Goal: Obtain resource: Download file/media

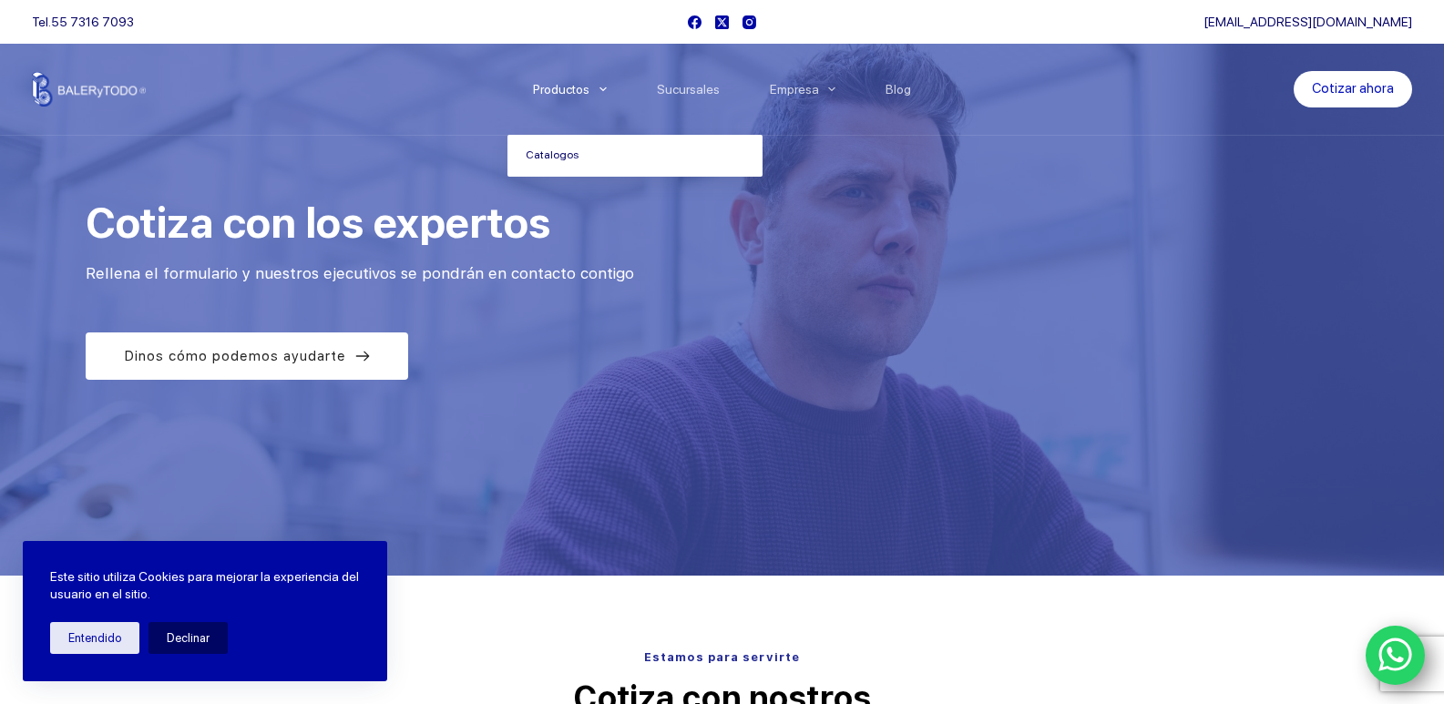
click at [570, 159] on link "Catalogos" at bounding box center [635, 156] width 255 height 42
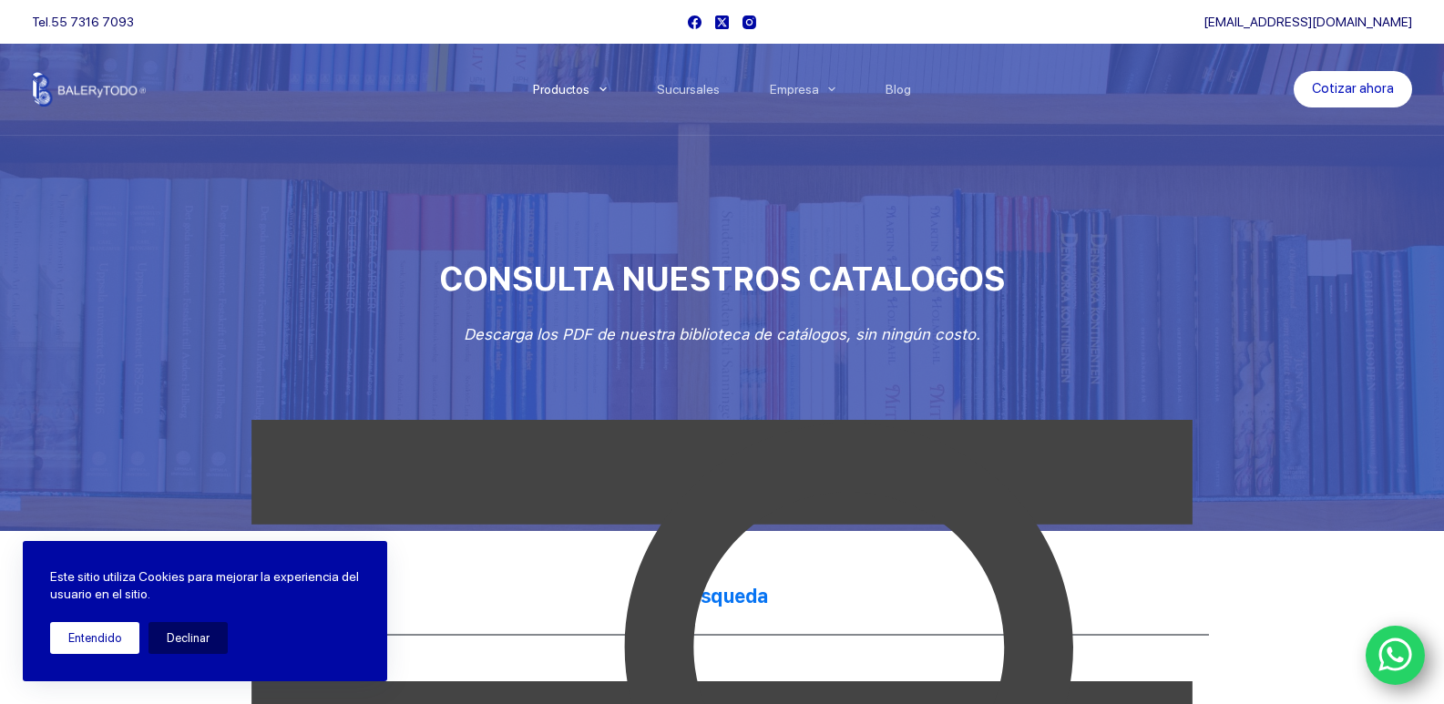
click at [115, 647] on button "Entendido" at bounding box center [94, 638] width 89 height 32
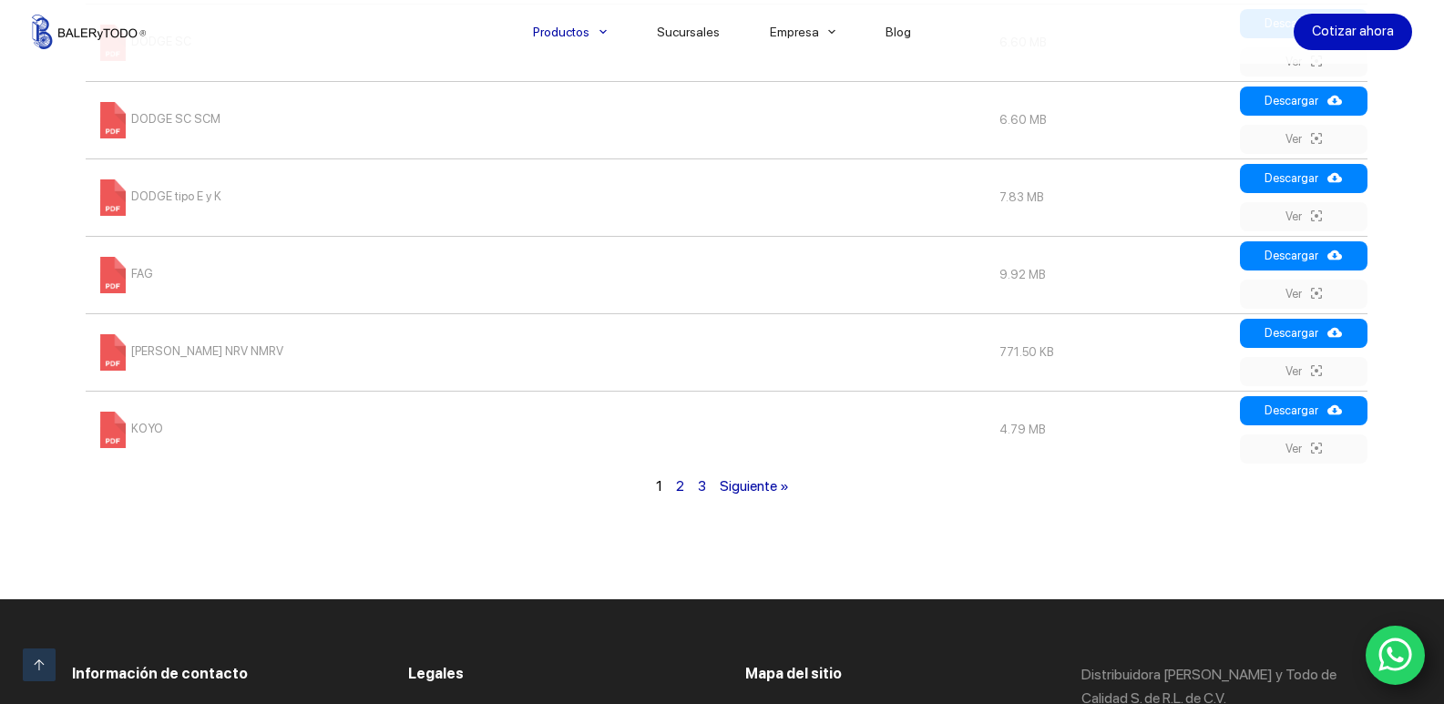
scroll to position [1367, 0]
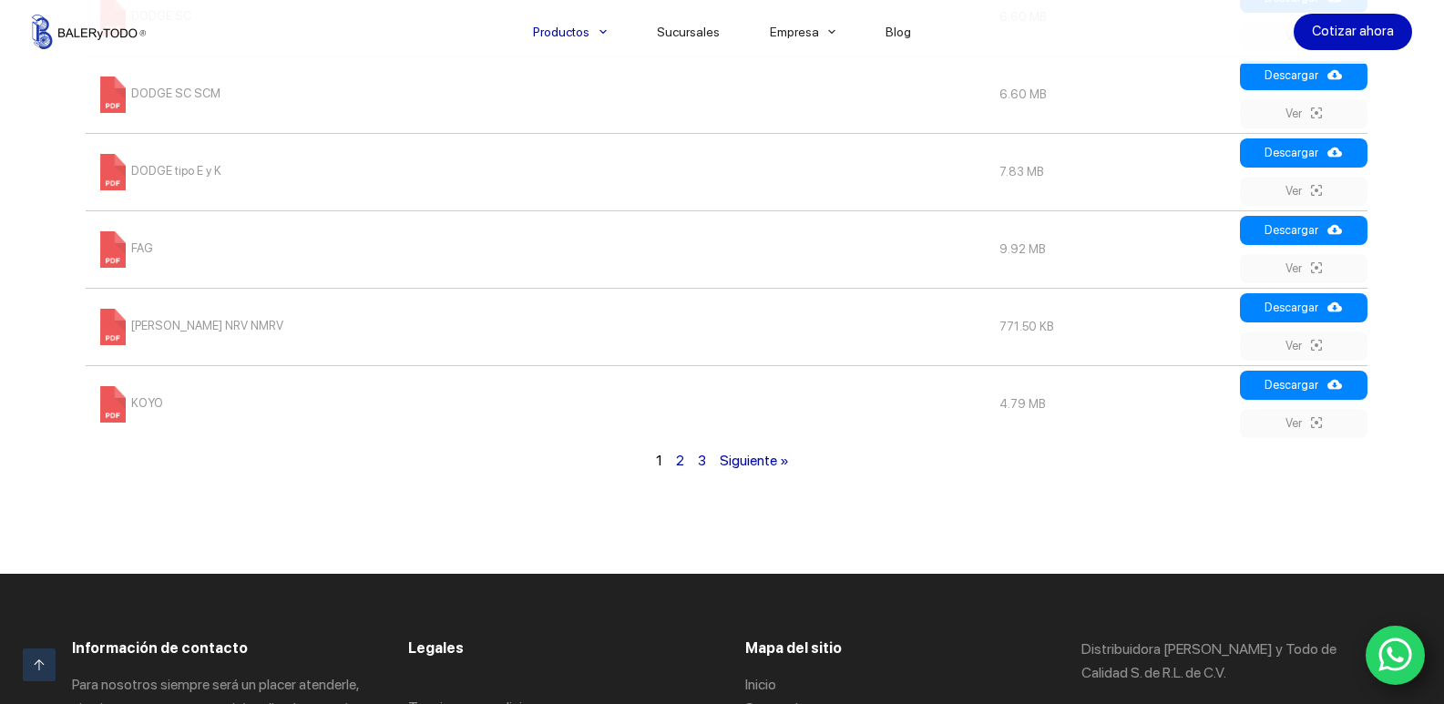
click at [135, 405] on span "KOYO" at bounding box center [129, 403] width 68 height 14
click at [159, 325] on span "FALK NRV NMRV" at bounding box center [189, 326] width 189 height 14
click at [129, 256] on td "FAG" at bounding box center [538, 249] width 904 height 77
click at [103, 245] on span at bounding box center [113, 249] width 36 height 36
click at [151, 166] on span "DODGE tipo E y K" at bounding box center [158, 171] width 127 height 14
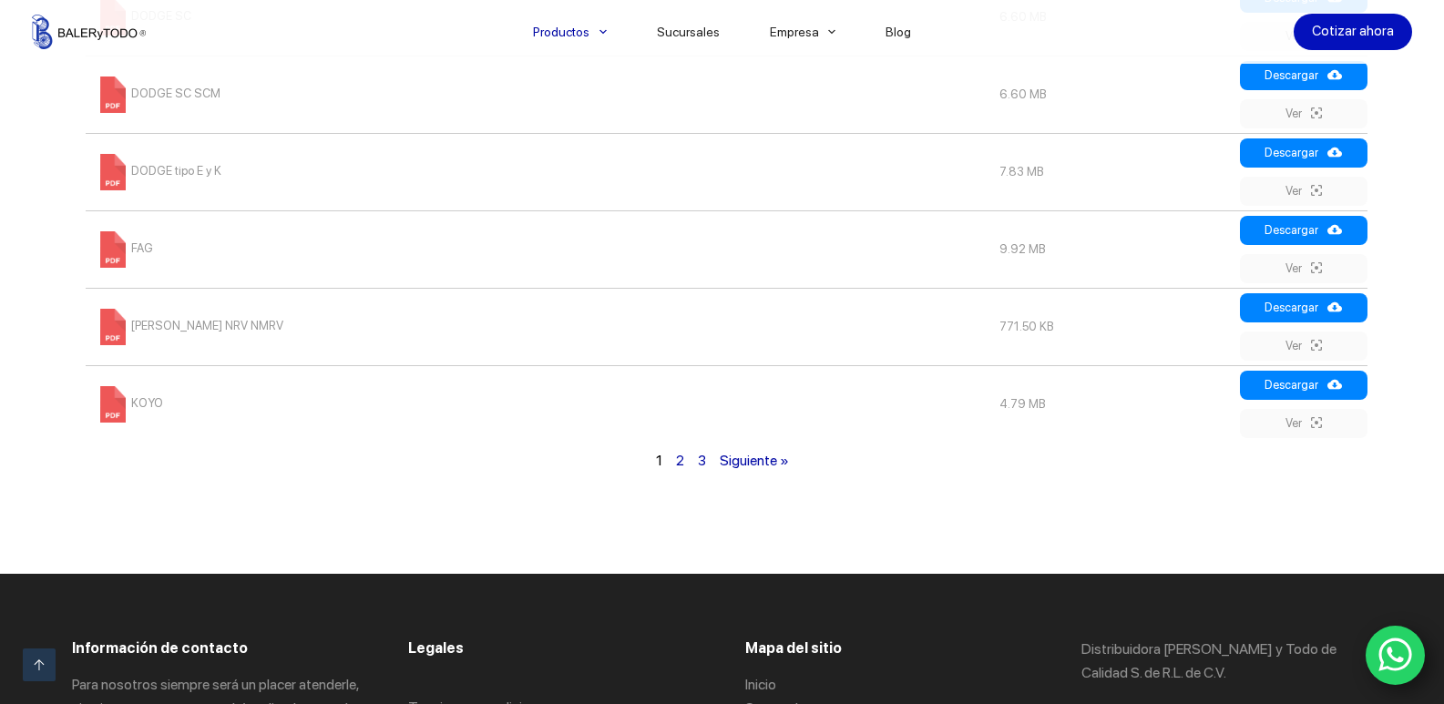
click at [117, 98] on span at bounding box center [113, 95] width 36 height 36
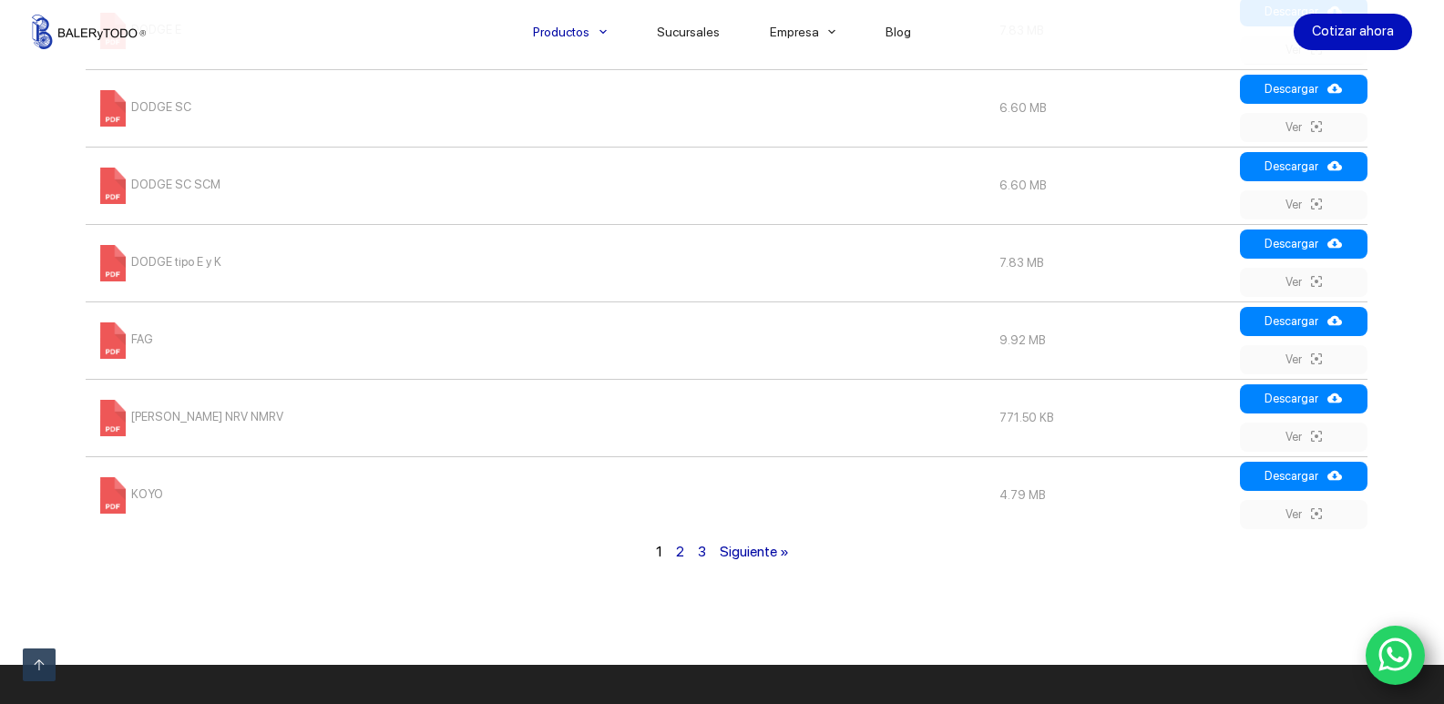
click at [170, 107] on span "DODGE SC" at bounding box center [143, 107] width 97 height 14
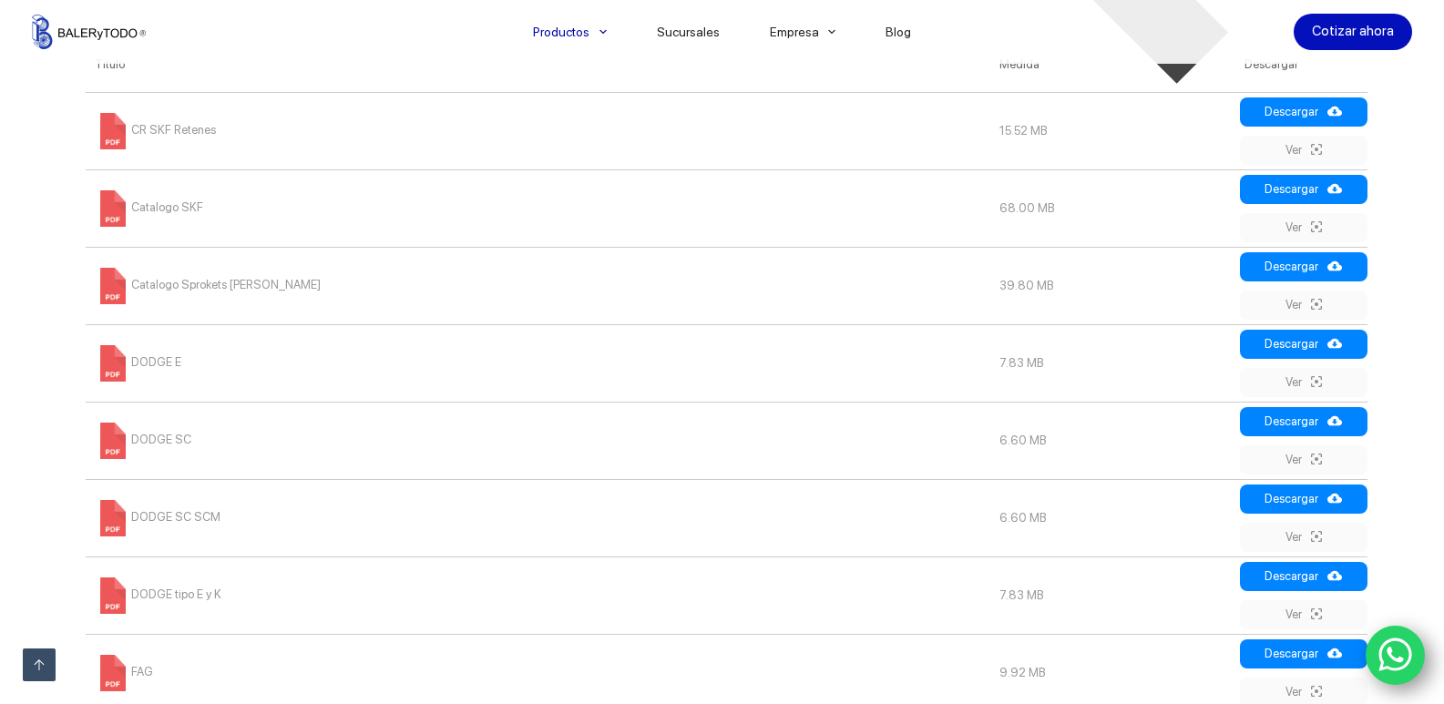
scroll to position [911, 0]
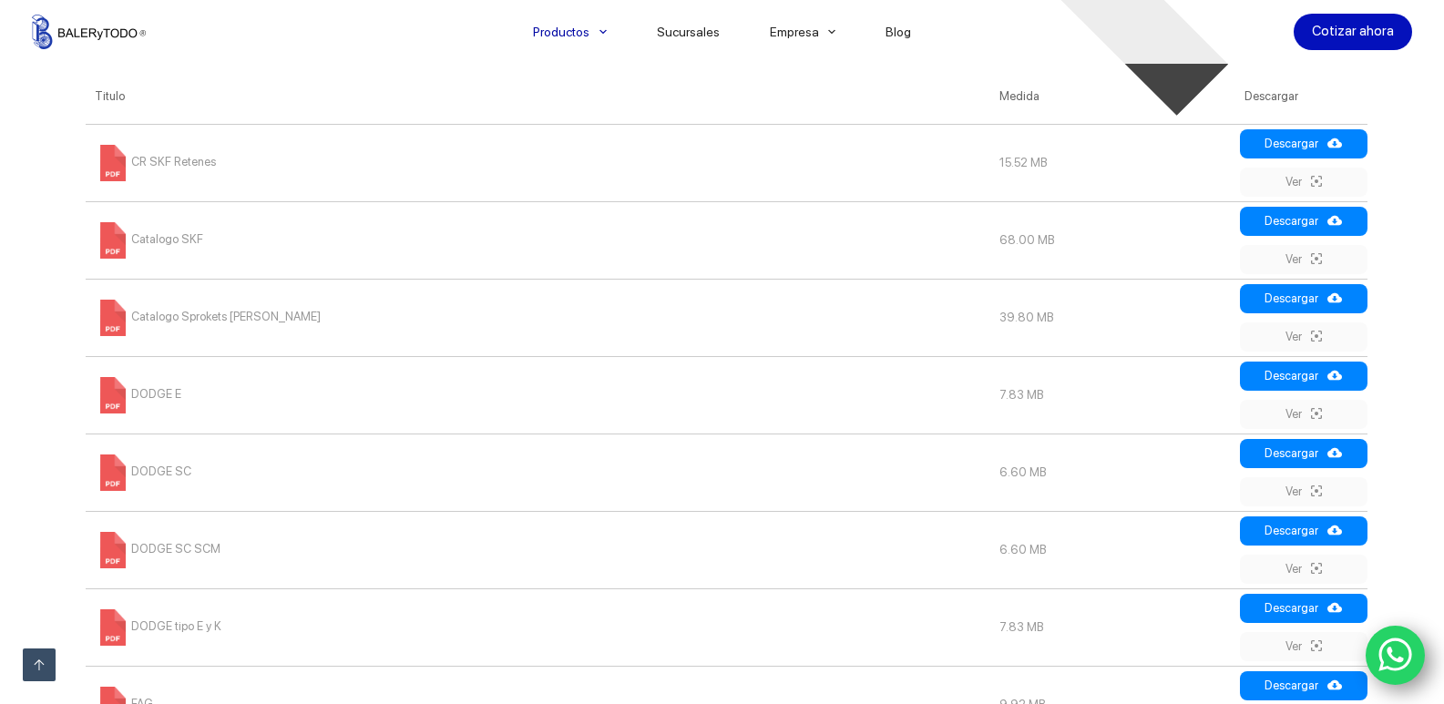
click at [166, 395] on span "DODGE E" at bounding box center [138, 394] width 87 height 14
click at [210, 316] on span "Catalogo Sprokets Martin" at bounding box center [208, 317] width 226 height 14
